Goal: Answer question/provide support: Answer question/provide support

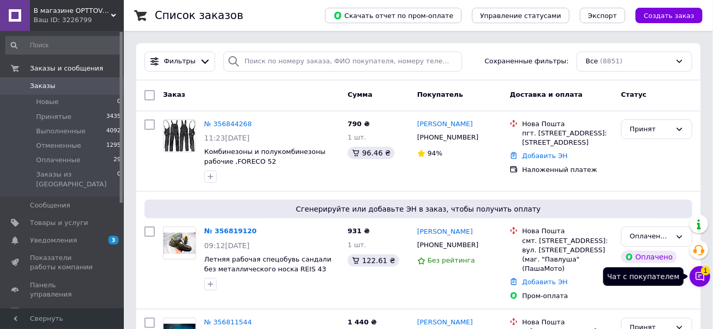
click at [698, 274] on icon at bounding box center [700, 277] width 10 height 10
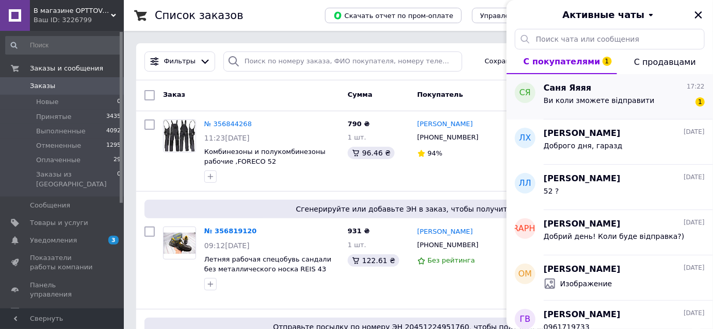
click at [592, 99] on span "Ви коли зможете відправити" at bounding box center [598, 100] width 111 height 8
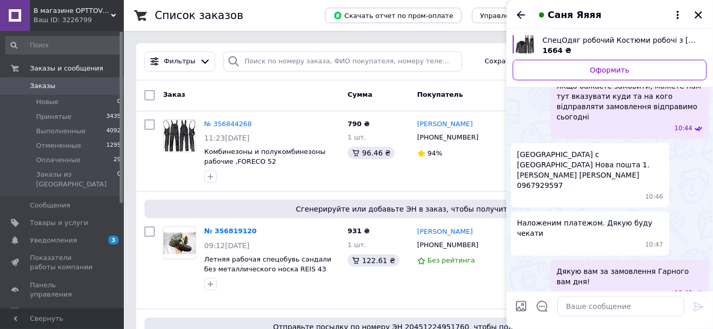
scroll to position [222, 0]
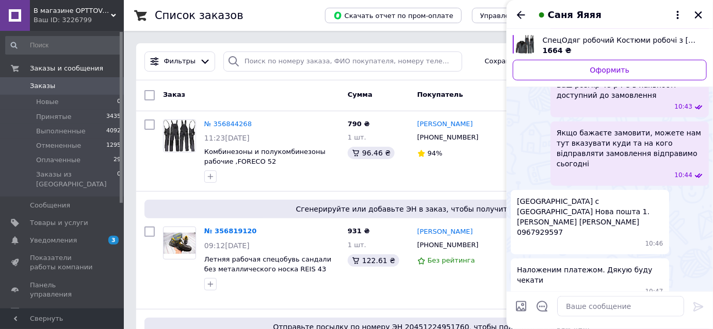
drag, startPoint x: 691, startPoint y: 204, endPoint x: 686, endPoint y: 212, distance: 10.2
click at [691, 204] on div "[GEOGRAPHIC_DATA] с [GEOGRAPHIC_DATA] Нова пошта 1. [PERSON_NAME] [PERSON_NAME]…" at bounding box center [609, 222] width 198 height 64
click at [604, 311] on textarea at bounding box center [620, 306] width 127 height 21
paste textarea "20451224954179"
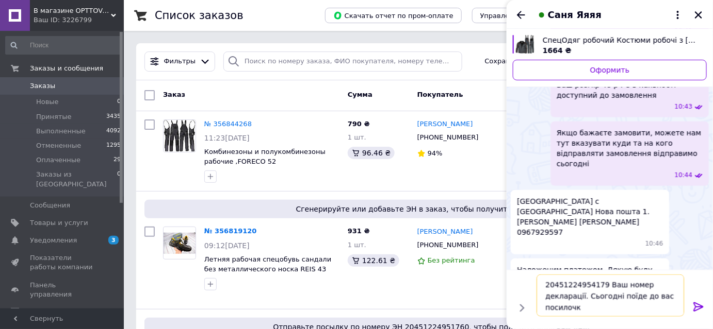
type textarea "20451224954179 Ваш номер декларації. Сьогодні поїде до вас посилочка"
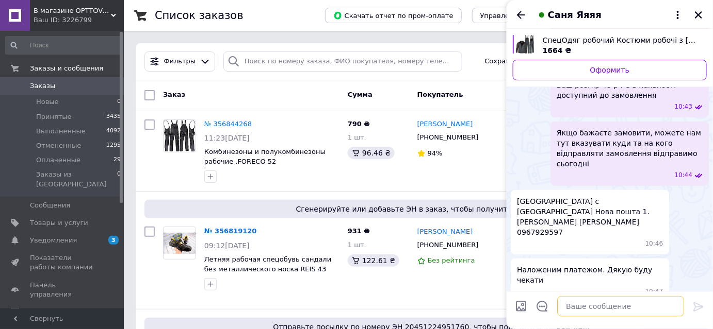
scroll to position [299, 0]
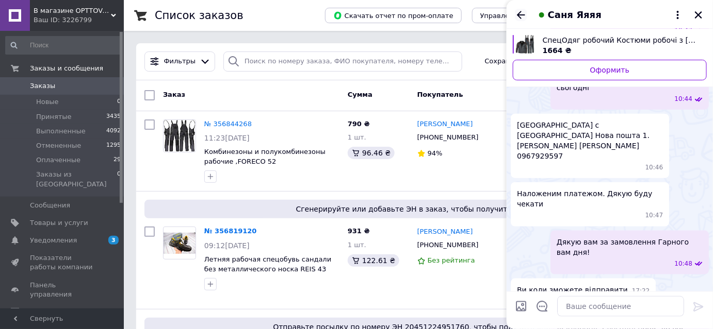
click at [521, 15] on icon "Назад" at bounding box center [521, 15] width 8 height 8
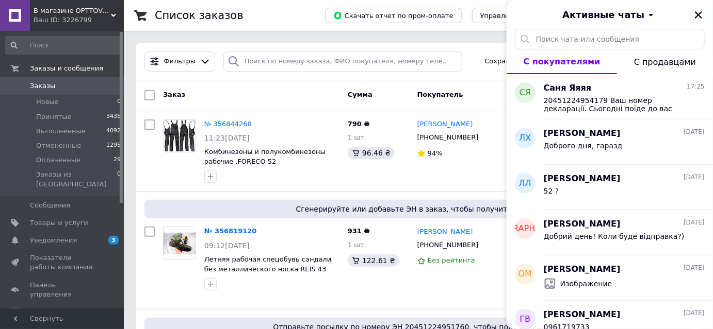
click at [705, 14] on div "Активные чаты" at bounding box center [609, 14] width 206 height 29
click at [697, 14] on icon "Закрыть" at bounding box center [697, 14] width 9 height 9
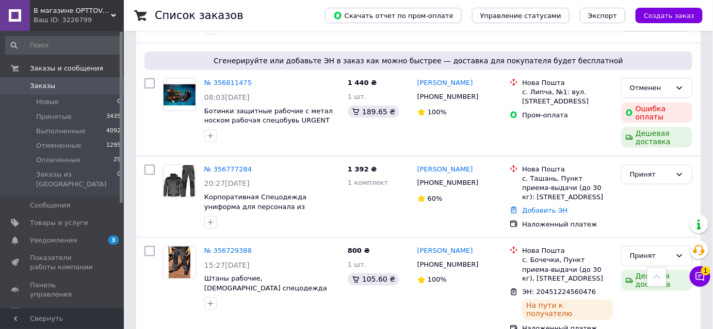
scroll to position [375, 0]
drag, startPoint x: 520, startPoint y: 170, endPoint x: 585, endPoint y: 200, distance: 71.5
click at [585, 200] on div "Нова Пошта с. Ташань, Пункт приема-выдачи (до 30 кг): ул. Центральная, 9а" at bounding box center [567, 183] width 95 height 38
copy div "Нова Пошта с. Ташань, Пункт приема-выдачи (до 30 кг): ул. Центральная, 9а"
drag, startPoint x: 626, startPoint y: 220, endPoint x: 616, endPoint y: 218, distance: 10.6
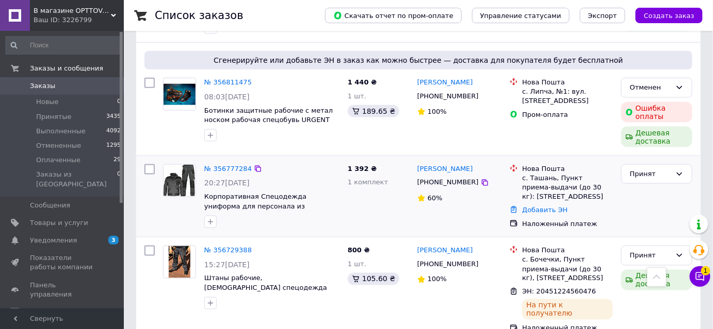
click at [626, 220] on div "Принят" at bounding box center [656, 196] width 79 height 73
drag, startPoint x: 418, startPoint y: 170, endPoint x: 468, endPoint y: 186, distance: 52.0
click at [468, 186] on div "Михайло Панов +380966085468 60%" at bounding box center [459, 196] width 93 height 73
copy div "Михайло Панов +380966085468"
drag, startPoint x: 638, startPoint y: 217, endPoint x: 286, endPoint y: 8, distance: 409.4
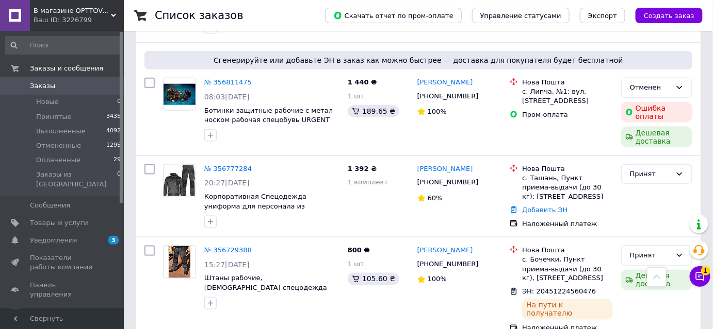
click at [638, 217] on div "Принят" at bounding box center [656, 196] width 79 height 73
